Goal: Task Accomplishment & Management: Use online tool/utility

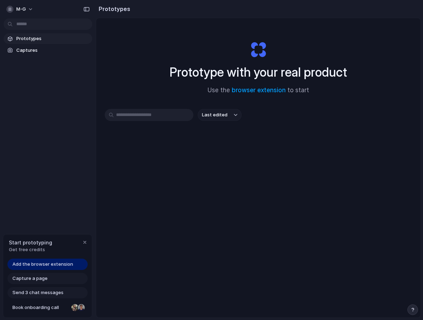
click at [237, 71] on h1 "Prototype with your real product" at bounding box center [258, 72] width 177 height 19
click at [166, 115] on input "text" at bounding box center [149, 115] width 89 height 12
click at [235, 111] on button "Last edited" at bounding box center [220, 115] width 44 height 12
click at [171, 156] on div "Last edited Last created Alphabetical" at bounding box center [211, 160] width 423 height 320
click at [21, 50] on span "Captures" at bounding box center [52, 50] width 73 height 7
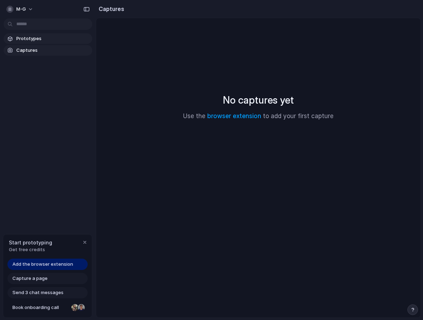
click at [31, 35] on span "Prototypes" at bounding box center [52, 38] width 73 height 7
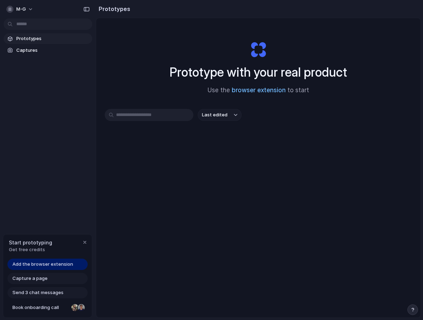
click at [253, 89] on link "browser extension" at bounding box center [259, 90] width 54 height 7
click at [212, 115] on span "Last edited" at bounding box center [215, 114] width 26 height 7
click at [152, 111] on div "Last edited Last created Alphabetical" at bounding box center [211, 160] width 423 height 320
click at [150, 121] on div "Last edited" at bounding box center [258, 140] width 307 height 62
click at [150, 119] on input "text" at bounding box center [149, 115] width 89 height 12
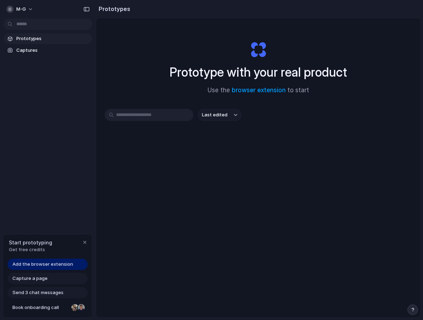
click at [211, 160] on div at bounding box center [211, 160] width 0 height 0
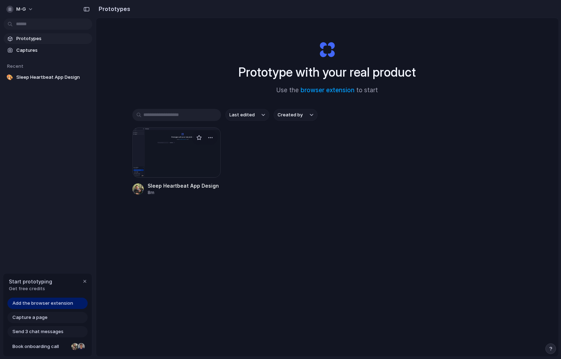
click at [173, 155] on div at bounding box center [176, 152] width 89 height 50
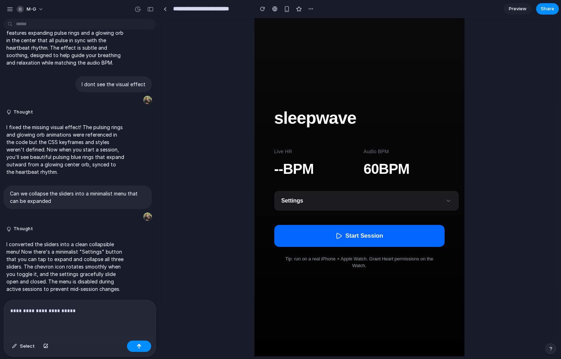
click at [123, 314] on p "**********" at bounding box center [79, 311] width 139 height 9
click at [78, 306] on div at bounding box center [80, 319] width 152 height 38
drag, startPoint x: 289, startPoint y: 119, endPoint x: 283, endPoint y: 80, distance: 39.1
click at [283, 80] on div "sleepwave Live HR -- BPM Audio BPM 60 BPM Settings Target BPM 54 BPM Ramp Lengt…" at bounding box center [359, 188] width 210 height 356
click at [290, 120] on h1 "sleepwave" at bounding box center [359, 118] width 170 height 26
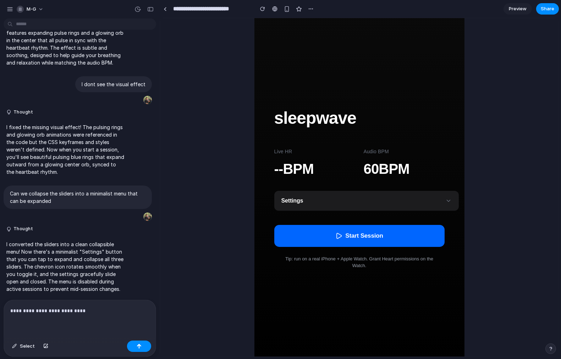
click at [290, 120] on h1 "sleepwave" at bounding box center [359, 118] width 170 height 26
drag, startPoint x: 312, startPoint y: 118, endPoint x: 308, endPoint y: 62, distance: 55.8
click at [308, 62] on div "sleepwave Live HR -- BPM Audio BPM 60 BPM Settings Target BPM 54 BPM Ramp Lengt…" at bounding box center [359, 188] width 210 height 356
click at [312, 7] on div "button" at bounding box center [311, 9] width 6 height 6
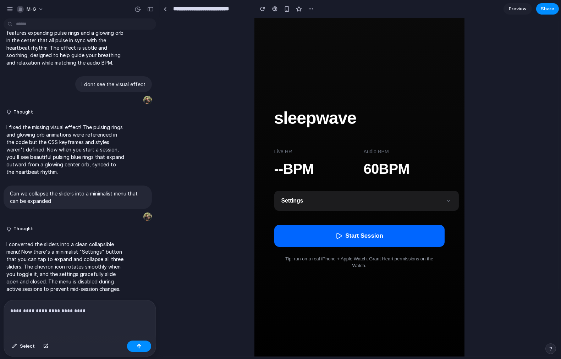
click at [222, 50] on div "Duplicate Delete" at bounding box center [280, 179] width 561 height 359
click at [287, 11] on div "button" at bounding box center [287, 9] width 6 height 6
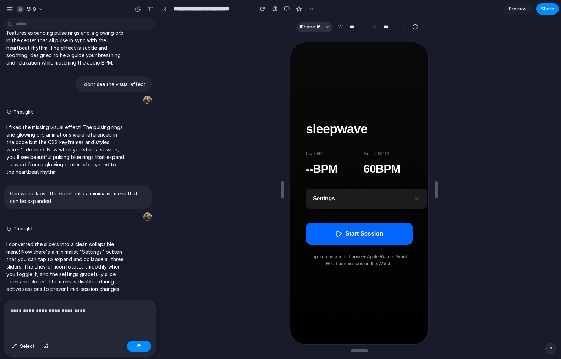
click at [340, 126] on h1 "sleepwave" at bounding box center [358, 128] width 107 height 19
click at [87, 317] on div "**********" at bounding box center [80, 319] width 152 height 38
click at [354, 256] on div "Tip: run on a real iPhone + Apple Watch. Grant Heart permissions on the Watch." at bounding box center [358, 259] width 107 height 14
click at [89, 311] on p "**********" at bounding box center [79, 311] width 139 height 9
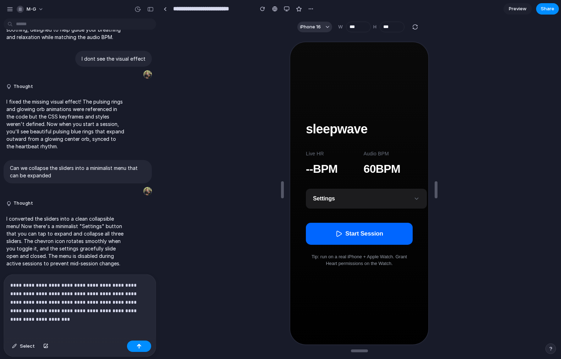
scroll to position [597, 0]
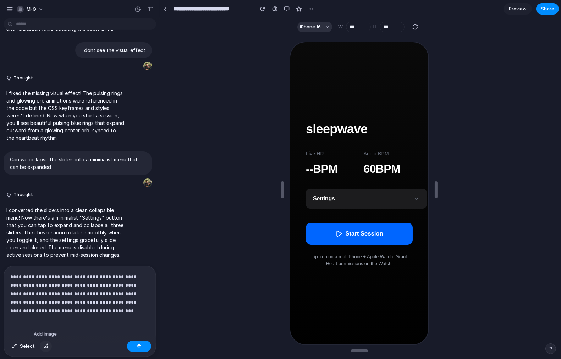
click at [44, 320] on div "button" at bounding box center [45, 346] width 5 height 4
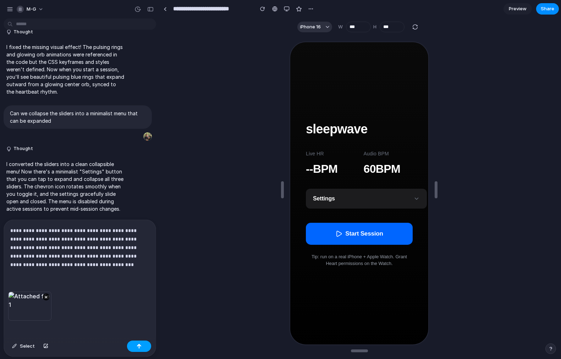
click at [139, 320] on div "button" at bounding box center [139, 346] width 5 height 5
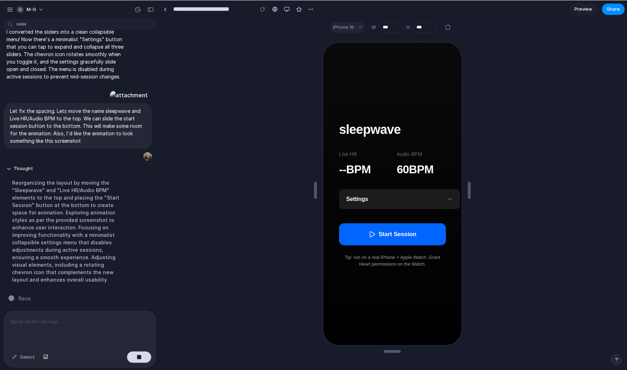
scroll to position [840, 0]
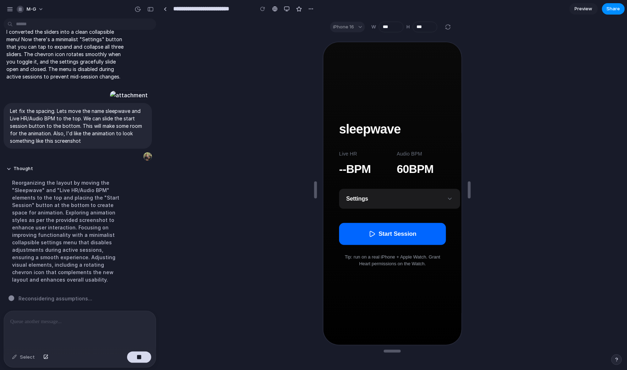
click at [359, 24] on div "iPhone 16" at bounding box center [347, 27] width 35 height 11
click at [361, 28] on div "iPhone 16" at bounding box center [347, 27] width 35 height 11
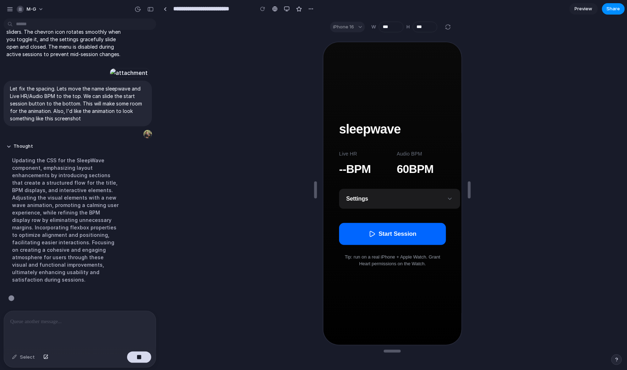
scroll to position [855, 0]
click at [381, 197] on button "Settings" at bounding box center [398, 198] width 121 height 20
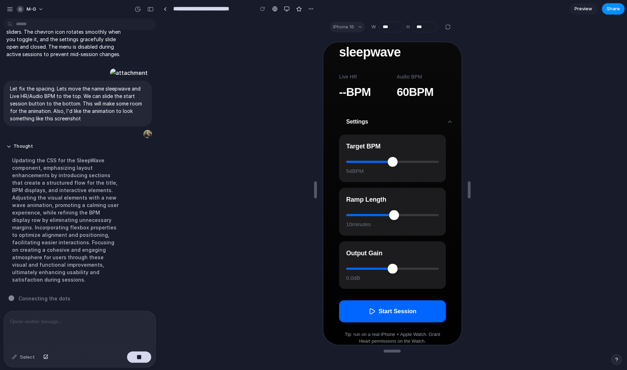
click at [381, 121] on button "Settings" at bounding box center [398, 121] width 121 height 20
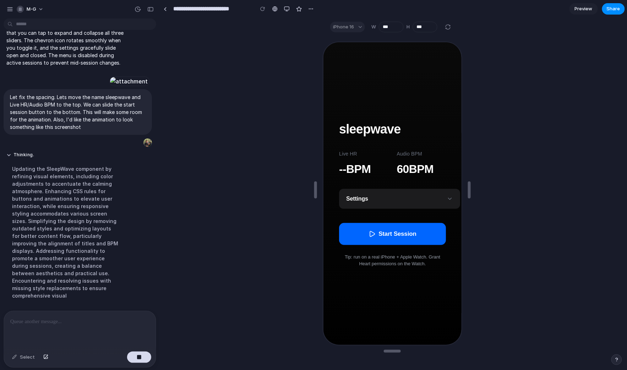
scroll to position [863, 0]
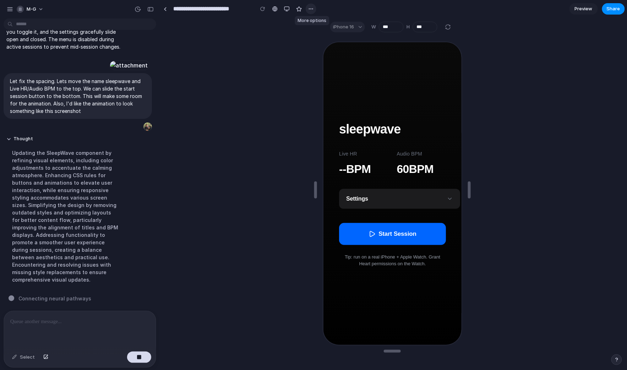
click at [310, 7] on div "button" at bounding box center [311, 9] width 6 height 6
click at [258, 44] on div "Duplicate Delete" at bounding box center [313, 185] width 627 height 370
click at [371, 135] on h1 "sleepwave" at bounding box center [391, 128] width 107 height 19
drag, startPoint x: 405, startPoint y: 119, endPoint x: 329, endPoint y: 131, distance: 76.2
click at [328, 132] on div "sleepwave Live HR -- BPM Audio BPM 60 BPM Settings Target BPM 54 BPM Ramp Lengt…" at bounding box center [391, 192] width 138 height 319
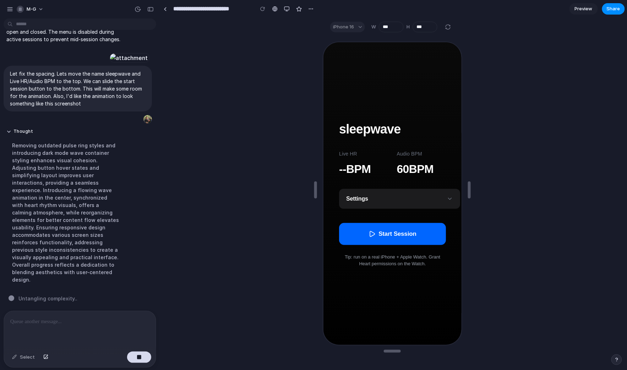
click at [175, 92] on div at bounding box center [392, 201] width 464 height 331
click at [150, 9] on div "button" at bounding box center [150, 9] width 6 height 5
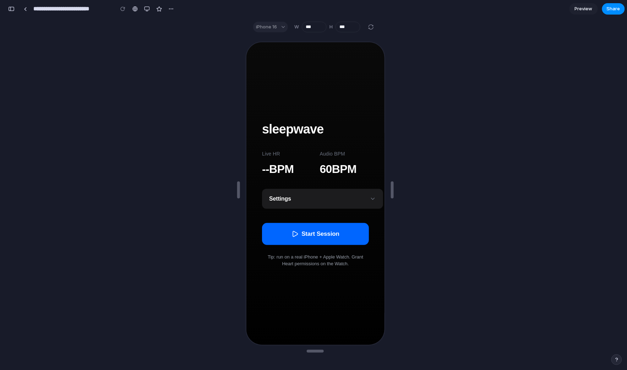
scroll to position [1157, 0]
click at [15, 10] on button "button" at bounding box center [11, 8] width 11 height 11
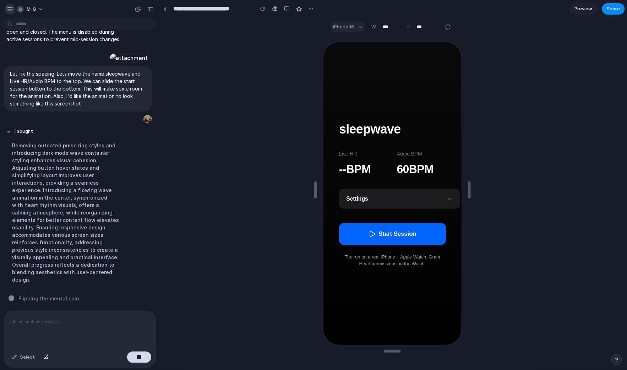
click at [9, 9] on div "button" at bounding box center [10, 9] width 6 height 6
click at [381, 123] on div at bounding box center [392, 201] width 464 height 331
click at [42, 11] on button "m-g" at bounding box center [30, 9] width 33 height 11
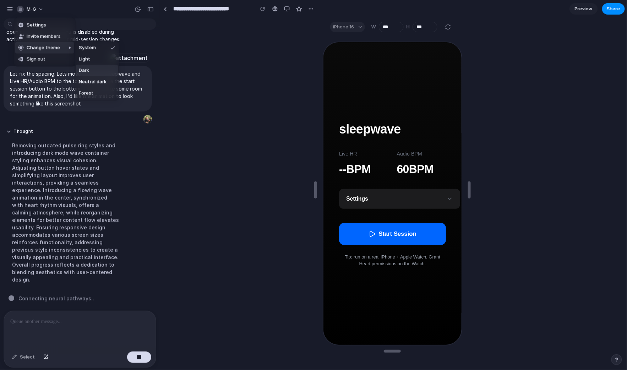
click at [90, 72] on li "Dark" at bounding box center [97, 70] width 42 height 11
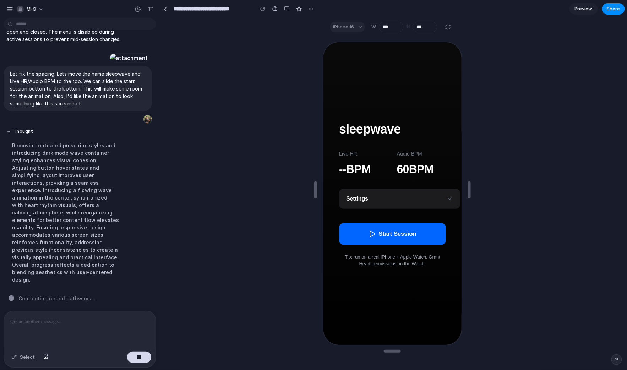
click at [201, 80] on div at bounding box center [392, 201] width 464 height 331
click at [123, 210] on div "Removing outdated pulse ring styles and introducing dark mode wave container st…" at bounding box center [65, 212] width 119 height 150
click at [381, 236] on button "Start Session" at bounding box center [391, 232] width 107 height 22
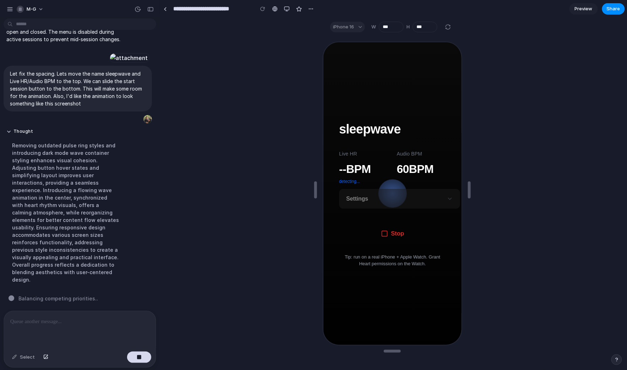
click at [381, 234] on button "Stop" at bounding box center [391, 232] width 107 height 22
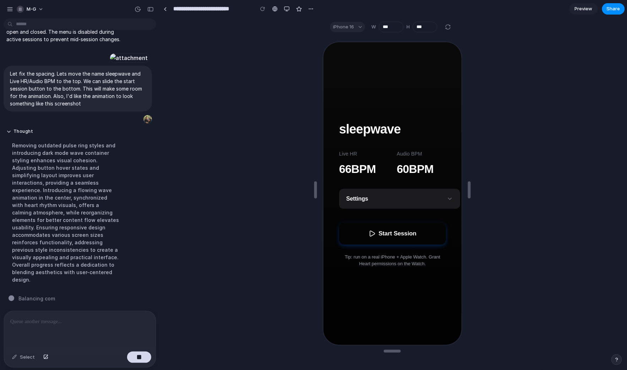
click at [365, 232] on button "Start Session" at bounding box center [391, 232] width 107 height 22
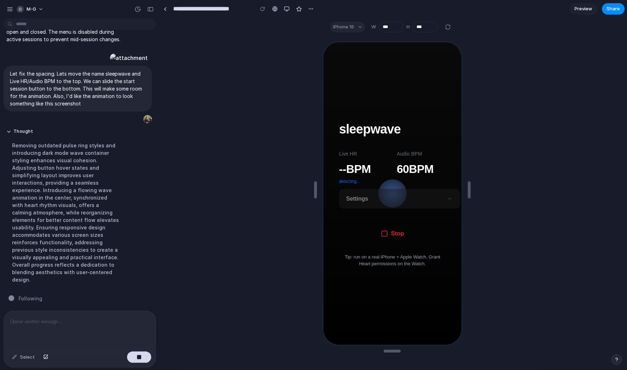
click at [367, 233] on button "Stop" at bounding box center [391, 232] width 107 height 22
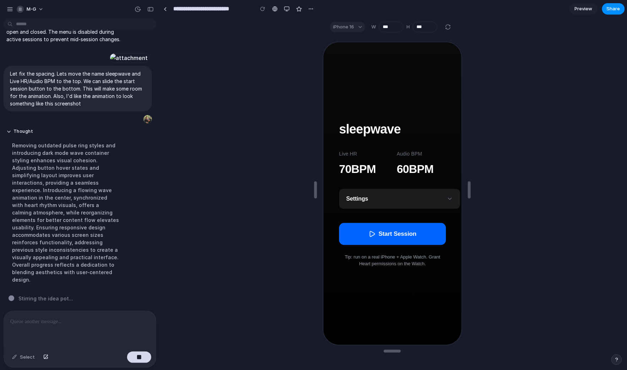
drag, startPoint x: 374, startPoint y: 233, endPoint x: 354, endPoint y: 156, distance: 79.5
click at [354, 157] on div "sleepwave Live HR 70 BPM Audio BPM 60 BPM Settings Target BPM 54 BPM Ramp Lengt…" at bounding box center [391, 192] width 121 height 165
drag, startPoint x: 366, startPoint y: 131, endPoint x: 358, endPoint y: 55, distance: 76.0
click at [358, 55] on div "sleepwave Live HR 70 BPM Audio BPM 60 BPM Settings Target BPM 54 BPM Ramp Lengt…" at bounding box center [391, 192] width 138 height 319
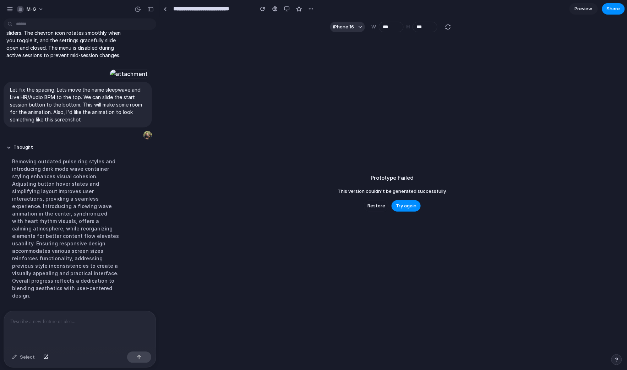
scroll to position [847, 0]
click at [381, 205] on span "Try again" at bounding box center [406, 205] width 21 height 7
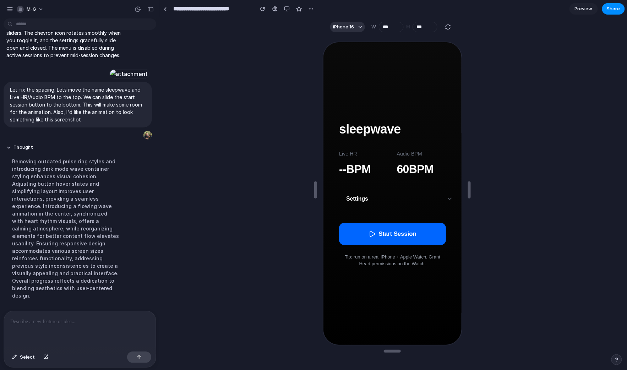
scroll to position [863, 0]
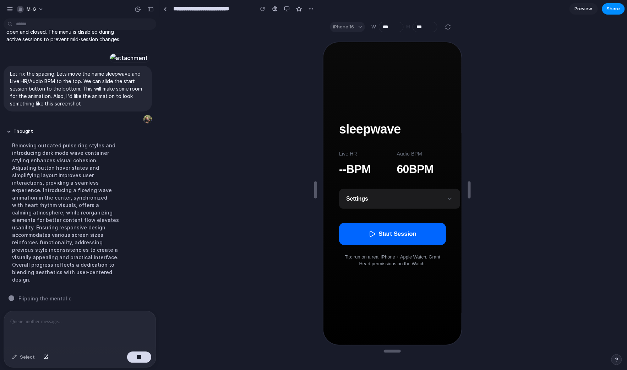
click at [76, 320] on p at bounding box center [79, 321] width 139 height 9
click at [90, 320] on div at bounding box center [80, 330] width 152 height 38
click at [71, 320] on div at bounding box center [80, 330] width 152 height 38
click at [81, 317] on div at bounding box center [80, 330] width 152 height 38
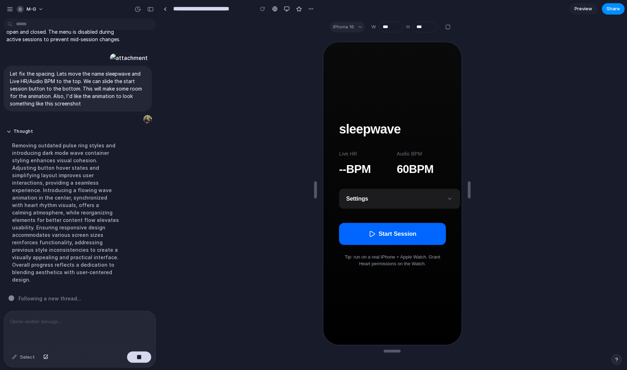
click at [72, 298] on span "Following a new thread ..." at bounding box center [49, 298] width 63 height 7
click at [96, 264] on div "Removing outdated pulse ring styles and introducing dark mode wave container st…" at bounding box center [65, 212] width 119 height 150
click at [381, 237] on button "Start Session" at bounding box center [391, 232] width 107 height 22
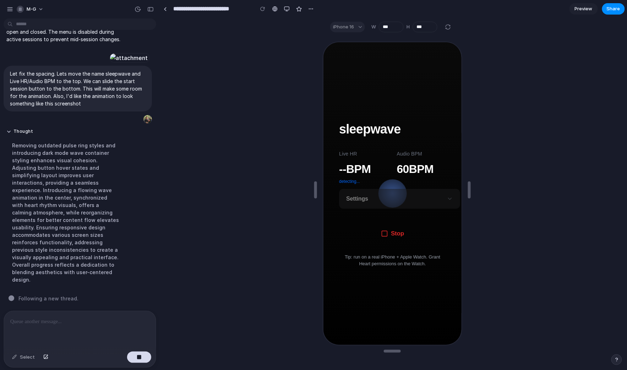
click at [381, 235] on button "Stop" at bounding box center [391, 232] width 107 height 22
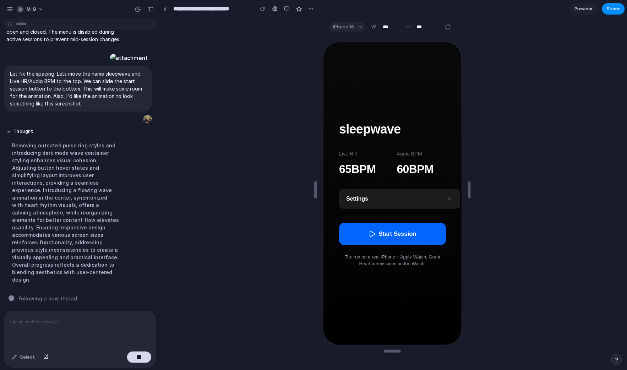
click at [66, 320] on div at bounding box center [80, 330] width 152 height 38
click at [39, 320] on div at bounding box center [80, 330] width 152 height 38
click at [116, 262] on div "Removing outdated pulse ring styles and introducing dark mode wave container st…" at bounding box center [65, 212] width 119 height 150
click at [84, 236] on div "Removing outdated pulse ring styles and introducing dark mode wave container st…" at bounding box center [65, 212] width 119 height 150
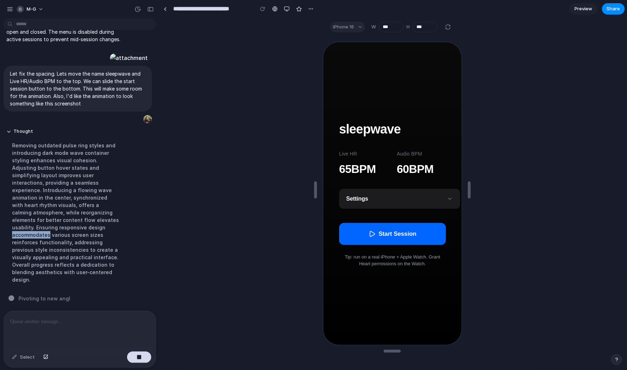
click at [84, 236] on div "Removing outdated pulse ring styles and introducing dark mode wave container st…" at bounding box center [65, 212] width 119 height 150
click at [150, 53] on div at bounding box center [129, 59] width 46 height 13
click at [152, 11] on div "button" at bounding box center [150, 9] width 6 height 5
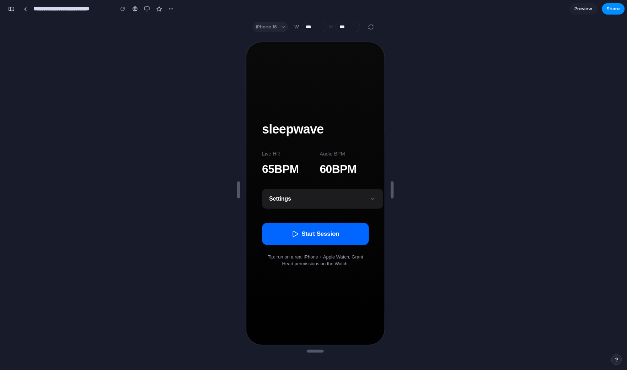
scroll to position [1157, 0]
click at [8, 4] on div "**********" at bounding box center [91, 9] width 171 height 16
click at [13, 9] on div "button" at bounding box center [11, 8] width 6 height 5
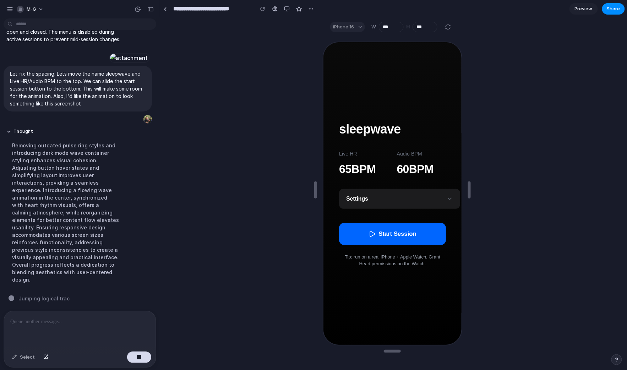
click at [282, 138] on div at bounding box center [392, 201] width 464 height 331
drag, startPoint x: 282, startPoint y: 138, endPoint x: 291, endPoint y: 179, distance: 42.1
click at [290, 174] on div at bounding box center [392, 201] width 464 height 331
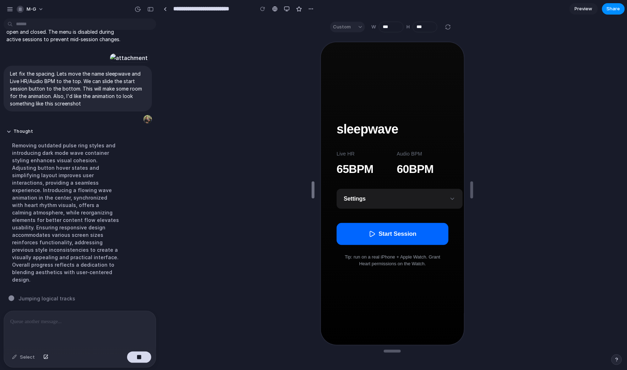
drag, startPoint x: 317, startPoint y: 191, endPoint x: 4, endPoint y: 71, distance: 335.0
click at [358, 26] on div "Custom" at bounding box center [347, 27] width 35 height 11
click at [363, 25] on div "Custom" at bounding box center [347, 27] width 35 height 11
click at [356, 27] on div "Custom" at bounding box center [347, 27] width 35 height 11
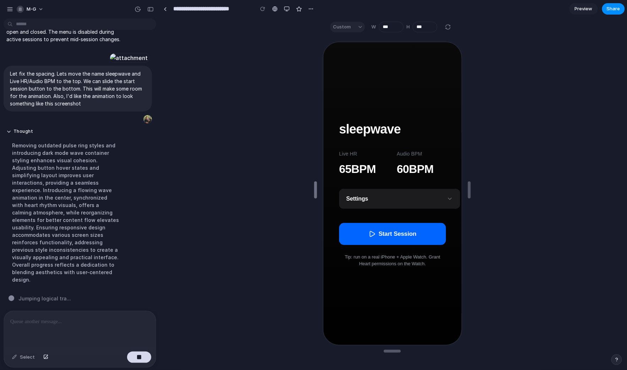
type input "***"
drag, startPoint x: 315, startPoint y: 186, endPoint x: 319, endPoint y: 186, distance: 4.0
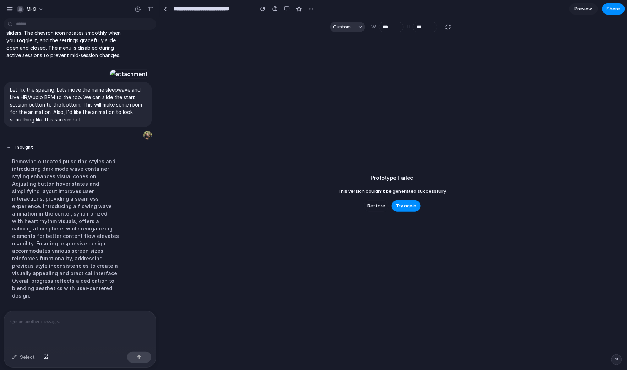
scroll to position [847, 0]
drag, startPoint x: 314, startPoint y: 189, endPoint x: 319, endPoint y: 189, distance: 4.3
click at [319, 189] on div "Prototype Failed This version couldn't be generated successfully. Restore Try a…" at bounding box center [392, 201] width 464 height 331
click at [381, 205] on span "Try again" at bounding box center [406, 205] width 21 height 7
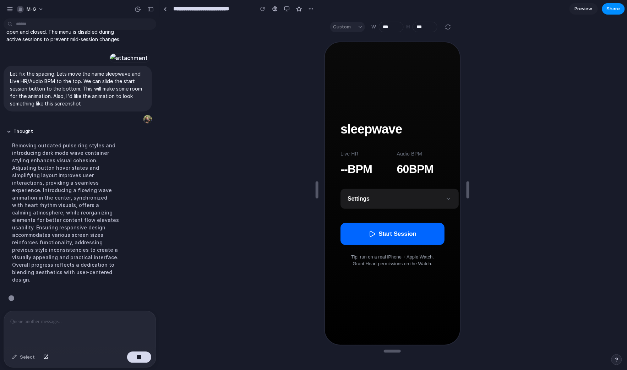
scroll to position [0, 0]
click at [356, 27] on div "Custom" at bounding box center [347, 27] width 35 height 11
click at [358, 27] on div "Custom" at bounding box center [347, 27] width 35 height 11
click at [61, 319] on p at bounding box center [79, 321] width 139 height 9
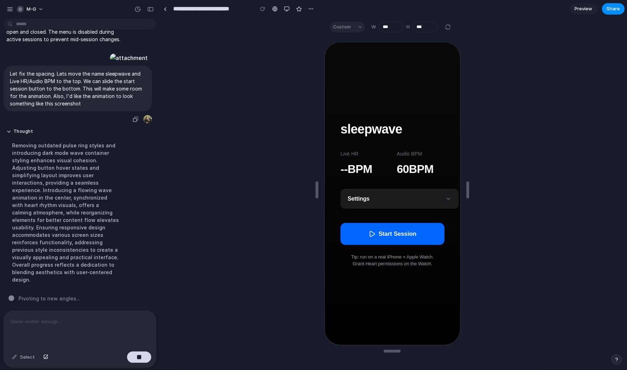
drag, startPoint x: 96, startPoint y: 52, endPoint x: 39, endPoint y: 49, distance: 57.2
click at [109, 53] on div at bounding box center [128, 58] width 39 height 10
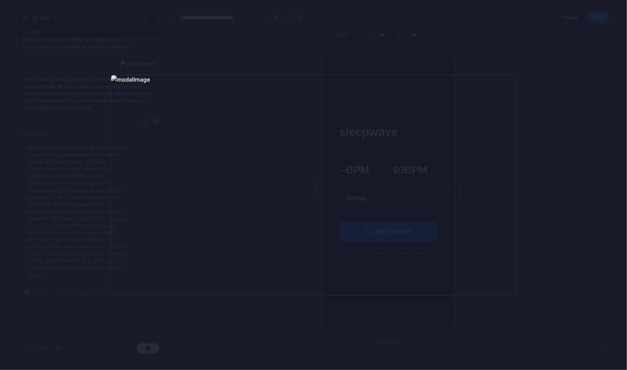
click at [381, 19] on div at bounding box center [313, 185] width 627 height 370
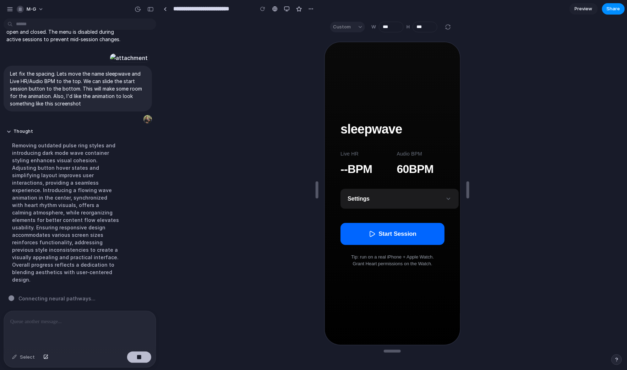
click at [136, 320] on button "button" at bounding box center [139, 356] width 24 height 11
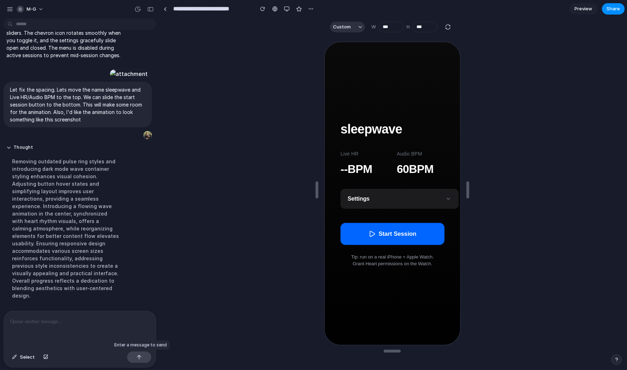
scroll to position [847, 0]
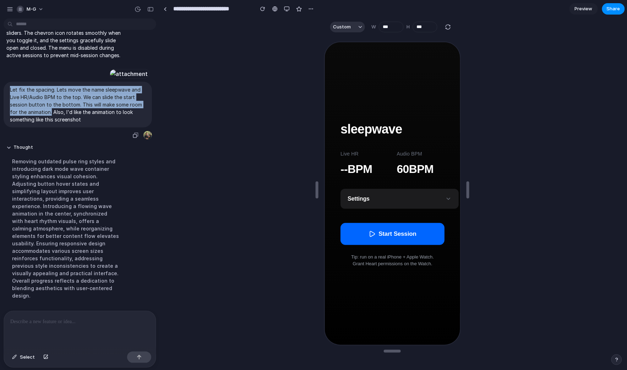
drag, startPoint x: 10, startPoint y: 105, endPoint x: 50, endPoint y: 127, distance: 45.6
click at [50, 123] on p "Let fix the spacing. Lets move the name sleepwave and Live HR/Audio BPM to the …" at bounding box center [78, 104] width 136 height 37
copy p "Let fix the spacing. Lets move the name sleepwave and Live HR/Audio BPM to the …"
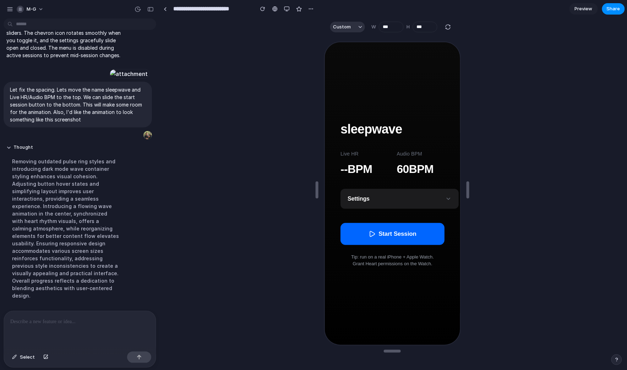
click at [51, 320] on p at bounding box center [79, 321] width 139 height 9
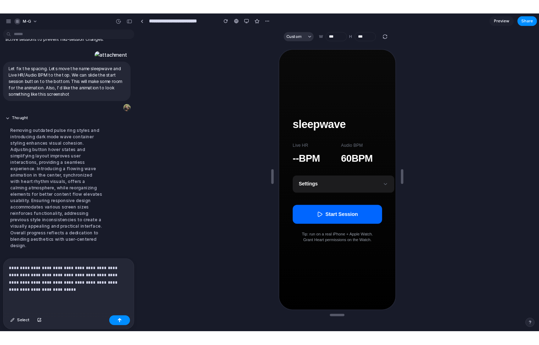
scroll to position [919, 0]
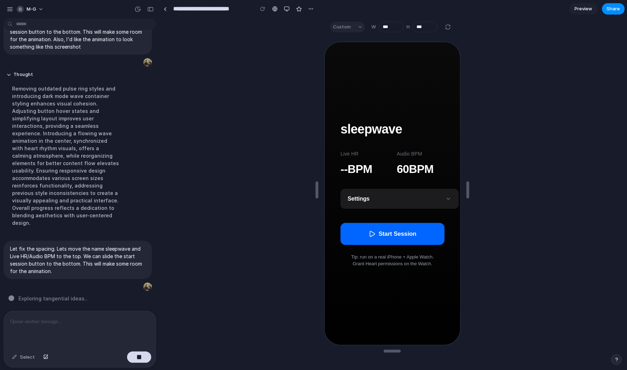
click at [69, 320] on div at bounding box center [80, 330] width 152 height 38
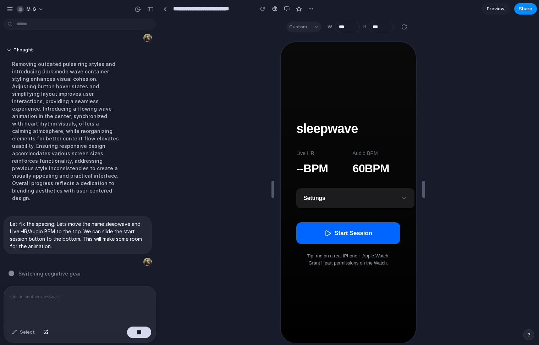
click at [110, 298] on p at bounding box center [79, 297] width 139 height 9
click at [139, 320] on div "button" at bounding box center [139, 332] width 5 height 5
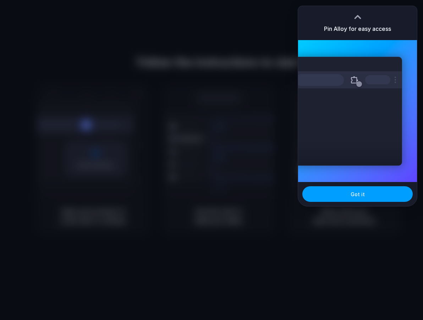
click at [351, 196] on span "Got it" at bounding box center [358, 194] width 14 height 7
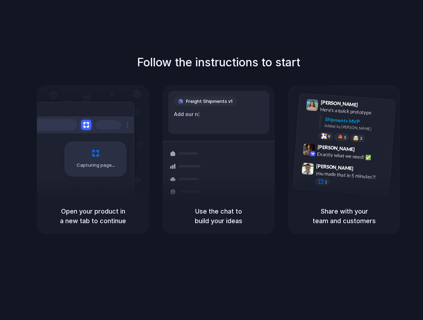
click at [205, 171] on div "Shipments" at bounding box center [181, 191] width 52 height 99
click at [327, 110] on div "Here's a quick prototype" at bounding box center [355, 112] width 71 height 12
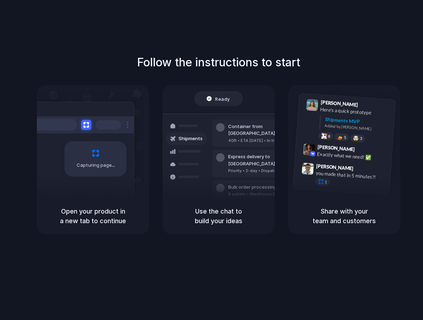
click at [220, 95] on span "Ready" at bounding box center [222, 98] width 15 height 7
click at [320, 119] on div at bounding box center [320, 122] width 2 height 14
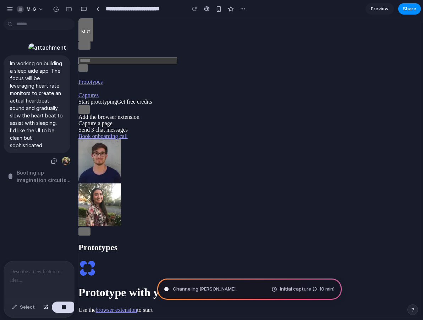
scroll to position [40, 0]
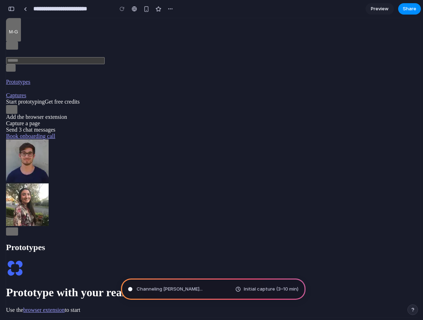
click at [52, 120] on span "Add the browser extension" at bounding box center [36, 117] width 61 height 6
type input "**********"
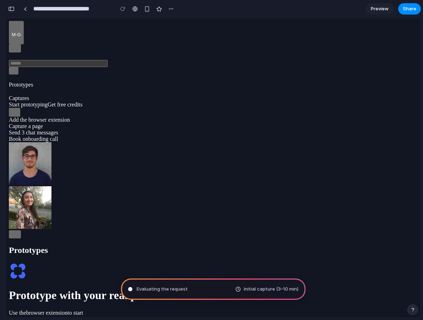
scroll to position [124, 0]
click at [62, 123] on span "Add the browser extension" at bounding box center [39, 120] width 61 height 6
click at [43, 129] on span "Capture a page" at bounding box center [26, 126] width 34 height 6
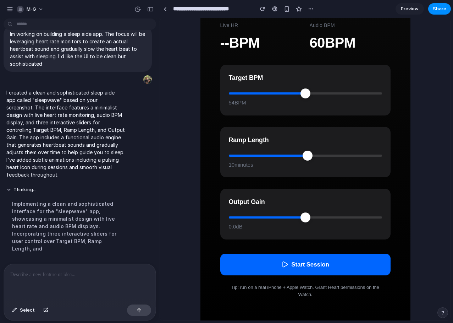
scroll to position [289, 0]
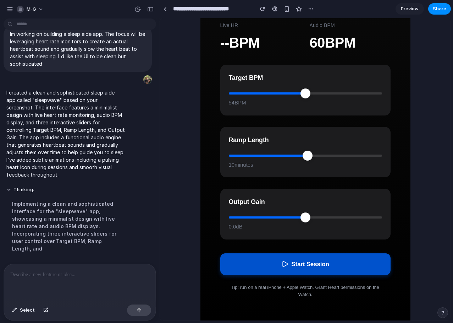
click at [298, 265] on button "Start Session" at bounding box center [305, 264] width 170 height 22
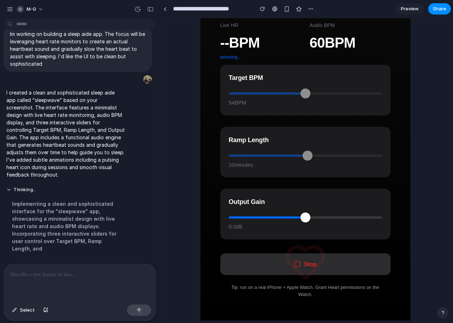
click at [314, 268] on button "Stop" at bounding box center [305, 264] width 170 height 22
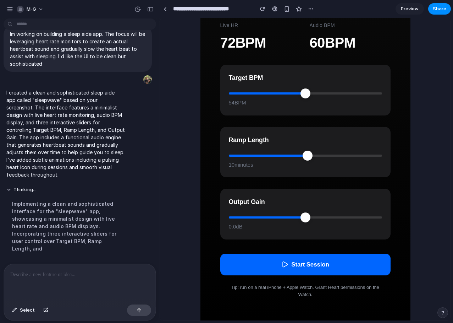
click at [82, 274] on p at bounding box center [79, 274] width 139 height 9
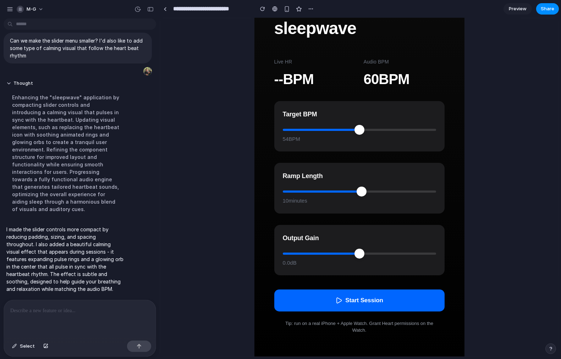
scroll to position [0, 0]
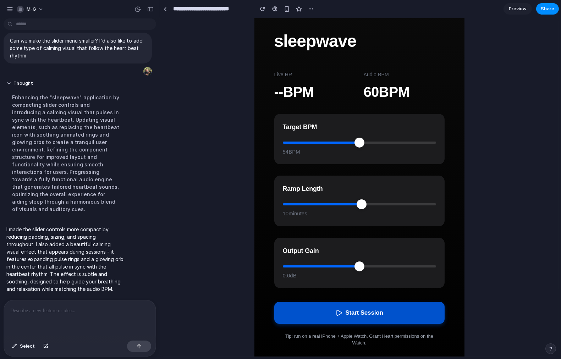
click at [341, 312] on button "Start Session" at bounding box center [359, 313] width 170 height 22
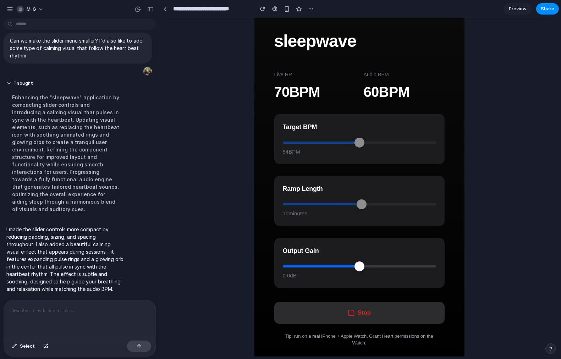
click at [343, 309] on button "Stop" at bounding box center [359, 313] width 170 height 22
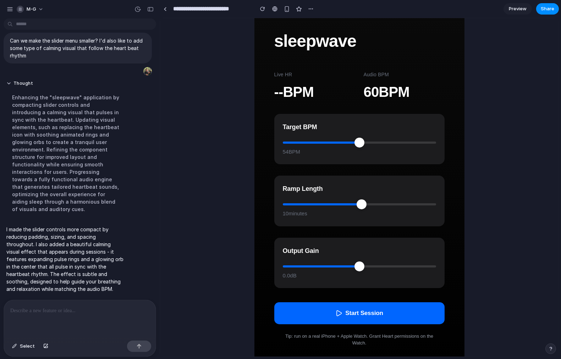
click at [101, 312] on p at bounding box center [79, 311] width 139 height 9
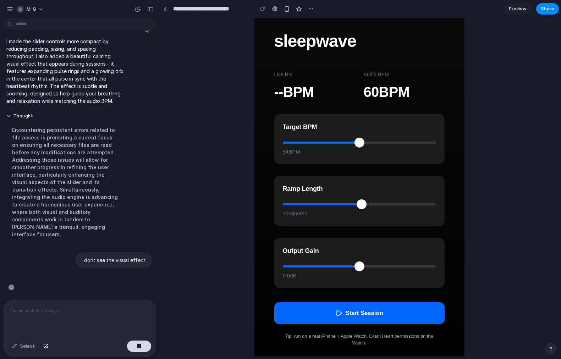
scroll to position [495, 0]
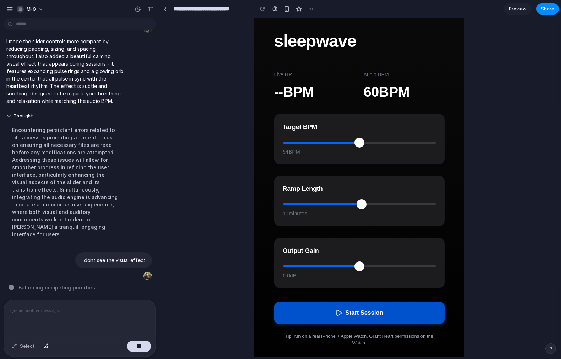
click at [340, 314] on button "Start Session" at bounding box center [359, 313] width 170 height 22
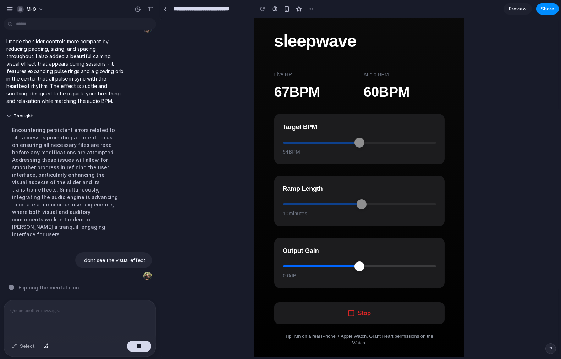
scroll to position [13, 0]
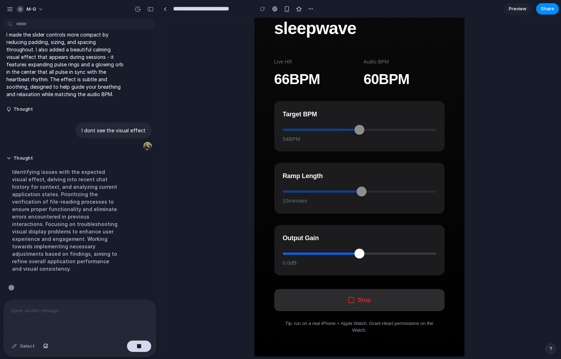
click at [353, 301] on button "Stop" at bounding box center [359, 300] width 170 height 22
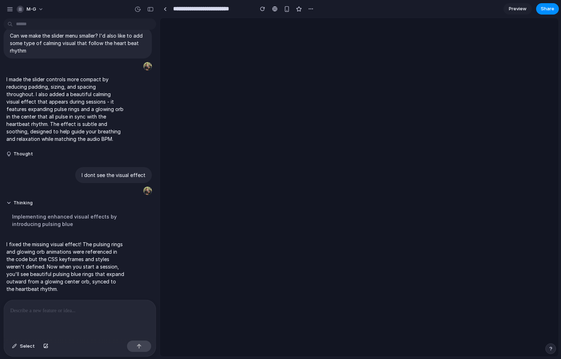
scroll to position [0, 0]
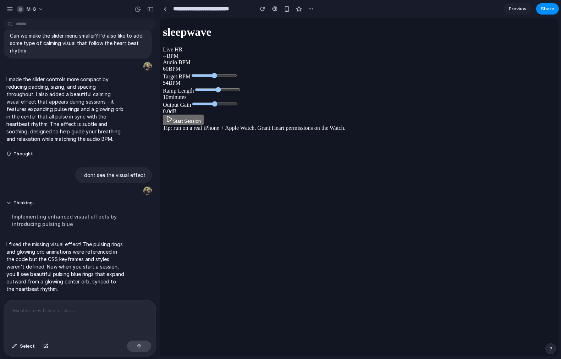
click at [203, 125] on button "Start Session" at bounding box center [183, 120] width 41 height 10
click at [185, 125] on button "Stop" at bounding box center [174, 120] width 22 height 10
click at [60, 316] on div at bounding box center [80, 319] width 152 height 38
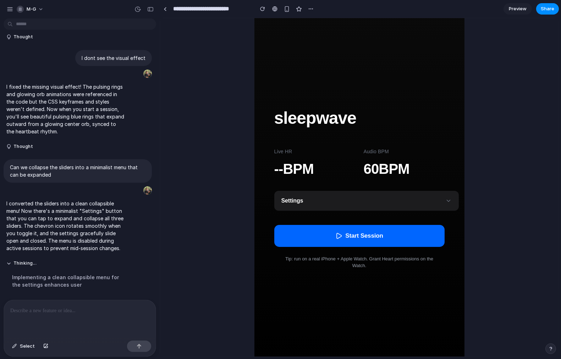
scroll to position [8, 0]
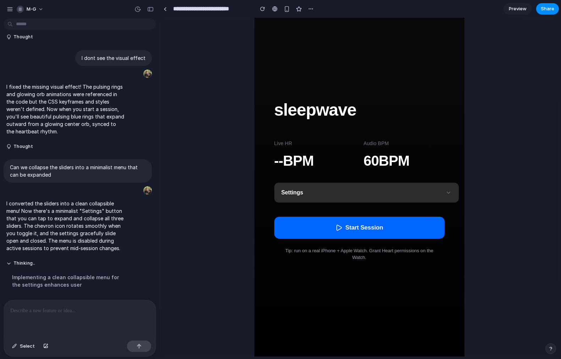
click at [423, 193] on button "Settings" at bounding box center [366, 193] width 185 height 20
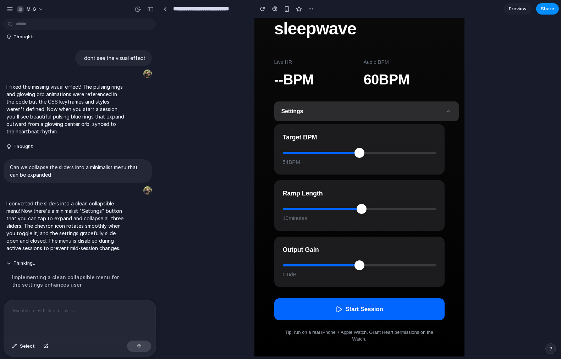
scroll to position [0, 0]
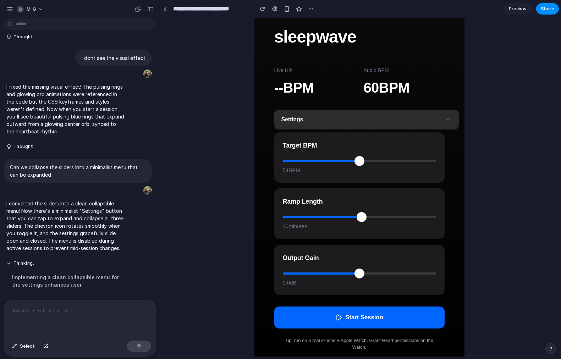
click at [423, 119] on button "Settings" at bounding box center [366, 120] width 185 height 20
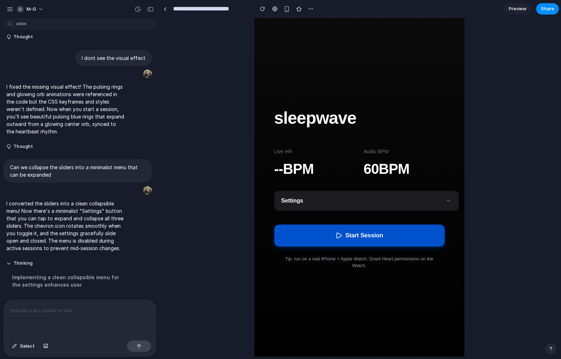
click at [356, 239] on button "Start Session" at bounding box center [359, 236] width 170 height 22
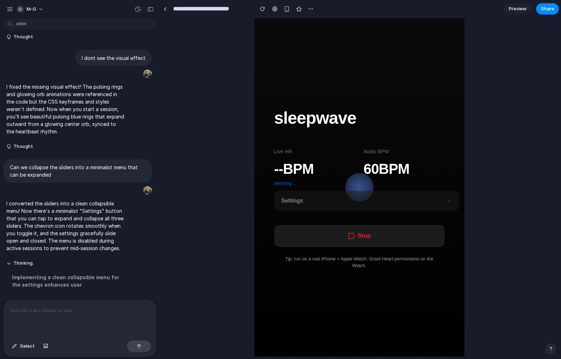
scroll to position [8, 0]
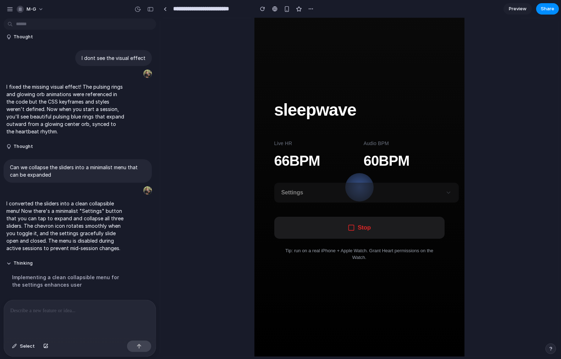
click at [38, 312] on p at bounding box center [79, 311] width 139 height 9
click at [353, 229] on button "Stop" at bounding box center [359, 227] width 170 height 22
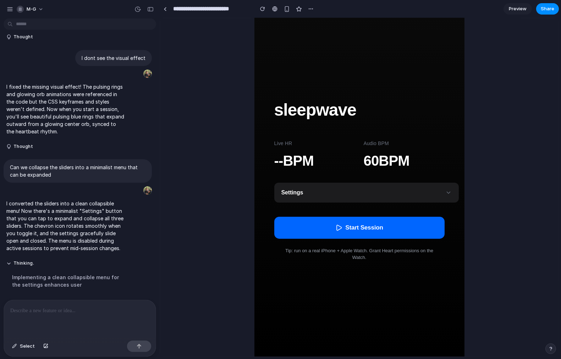
click at [70, 313] on p at bounding box center [79, 311] width 139 height 9
click at [64, 310] on p at bounding box center [79, 311] width 139 height 9
